Goal: Task Accomplishment & Management: Manage account settings

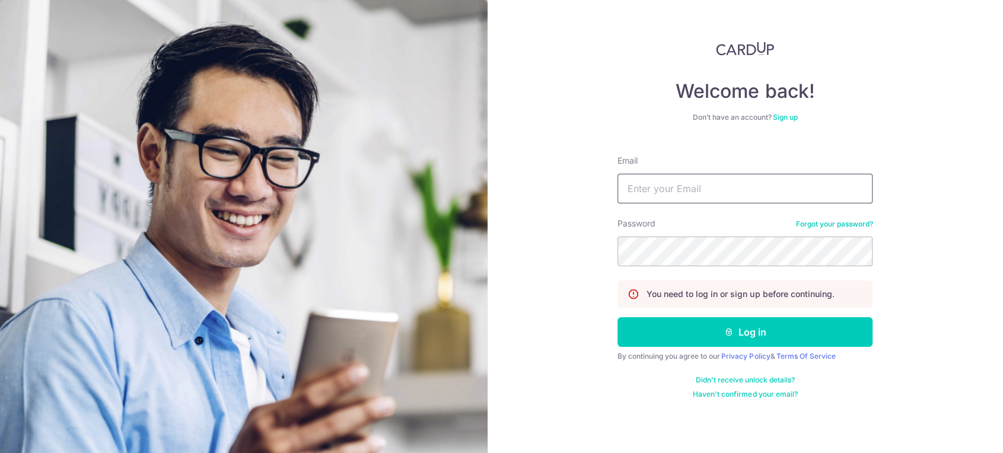
click at [729, 189] on input "Email" at bounding box center [744, 189] width 255 height 30
click at [675, 193] on input "ta" at bounding box center [744, 189] width 255 height 30
type input "[DOMAIN_NAME][EMAIL_ADDRESS][PERSON_NAME][DOMAIN_NAME]"
click at [617, 317] on button "Log in" at bounding box center [744, 332] width 255 height 30
